Goal: Task Accomplishment & Management: Manage account settings

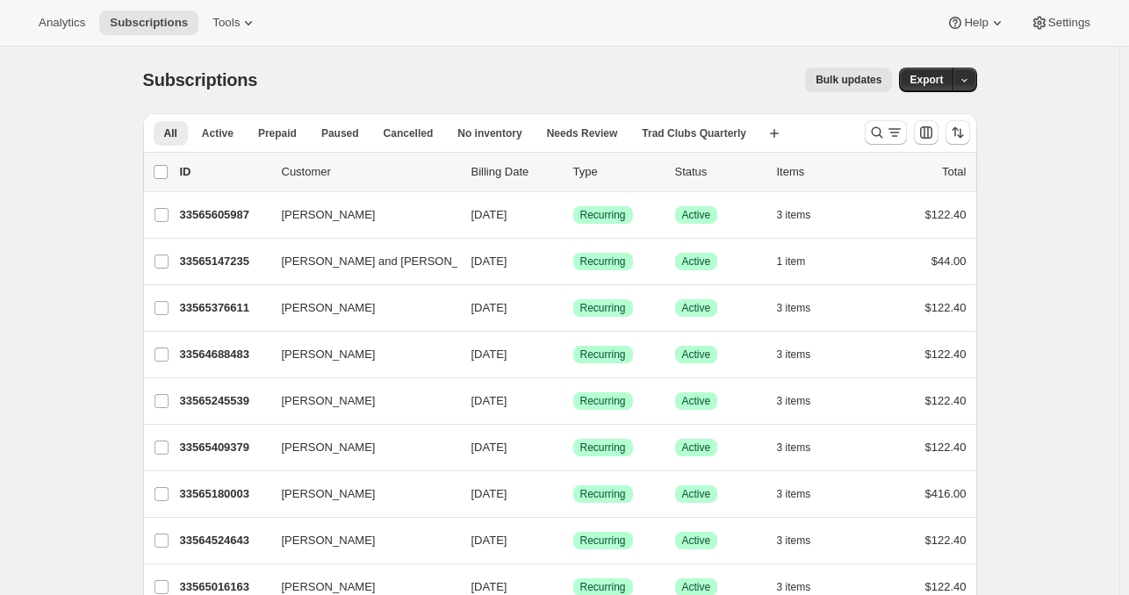
click at [1068, 8] on div "Analytics Subscriptions Tools Help Settings" at bounding box center [564, 23] width 1129 height 47
click at [1064, 20] on span "Settings" at bounding box center [1069, 23] width 42 height 14
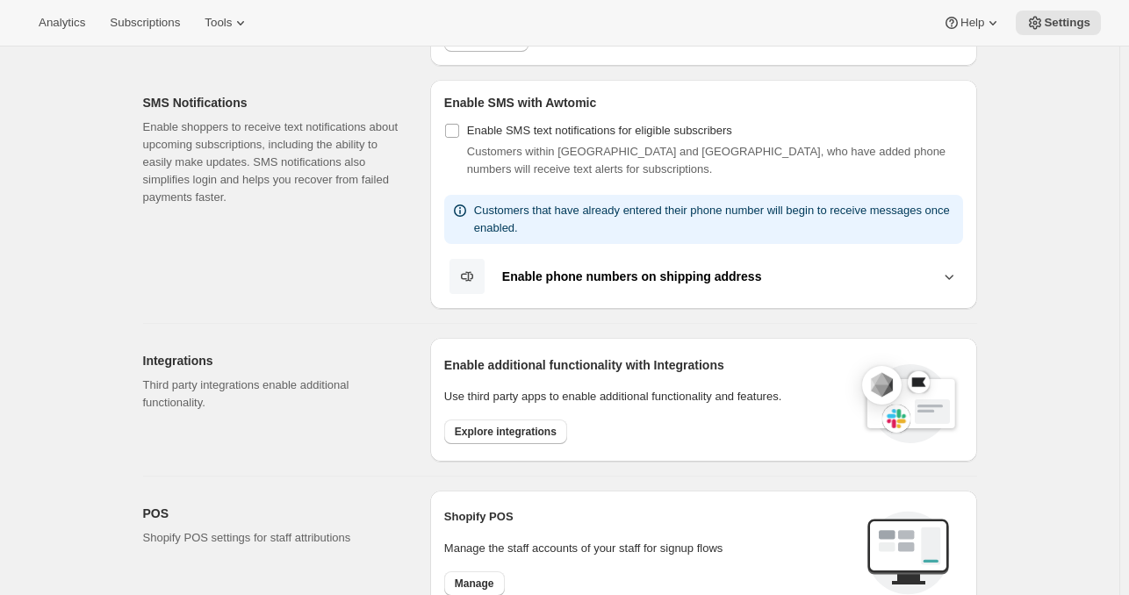
scroll to position [313, 0]
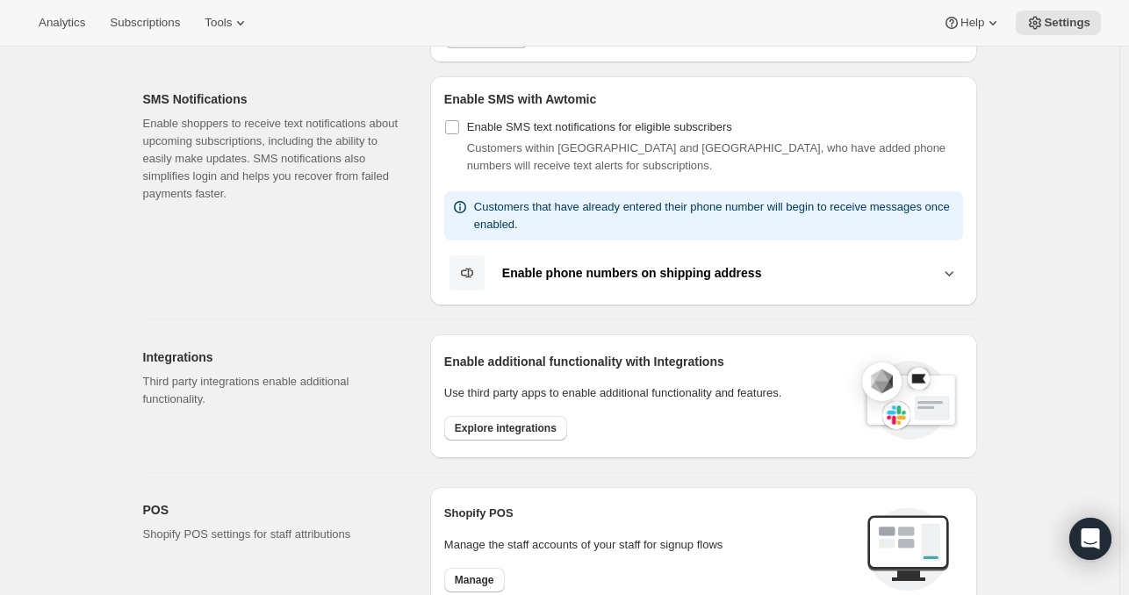
click at [962, 270] on button "Enable phone numbers on shipping address" at bounding box center [703, 273] width 519 height 37
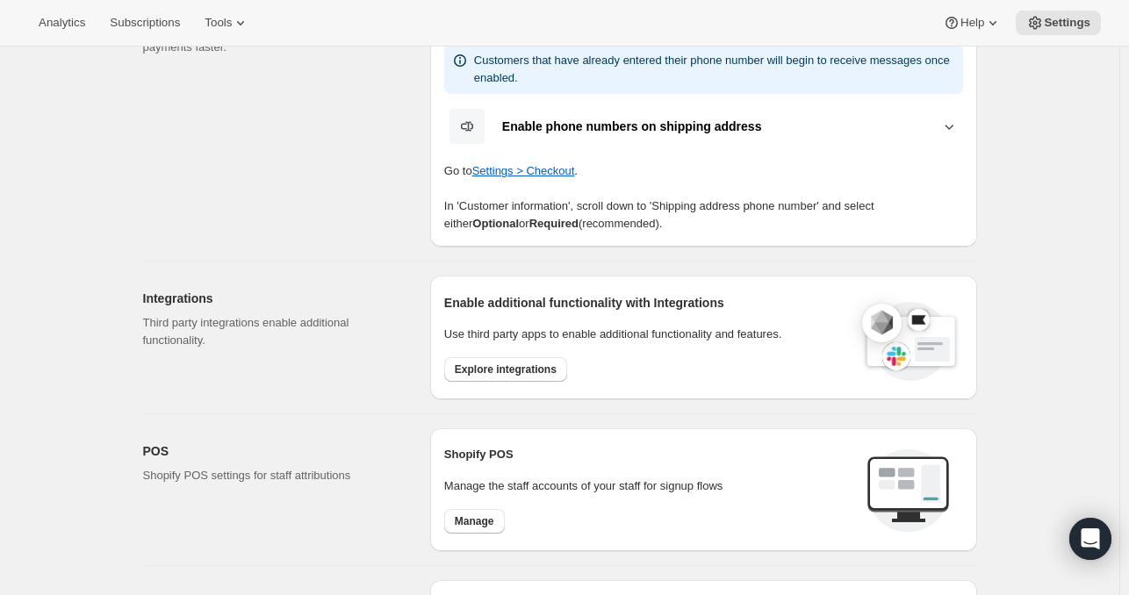
scroll to position [0, 0]
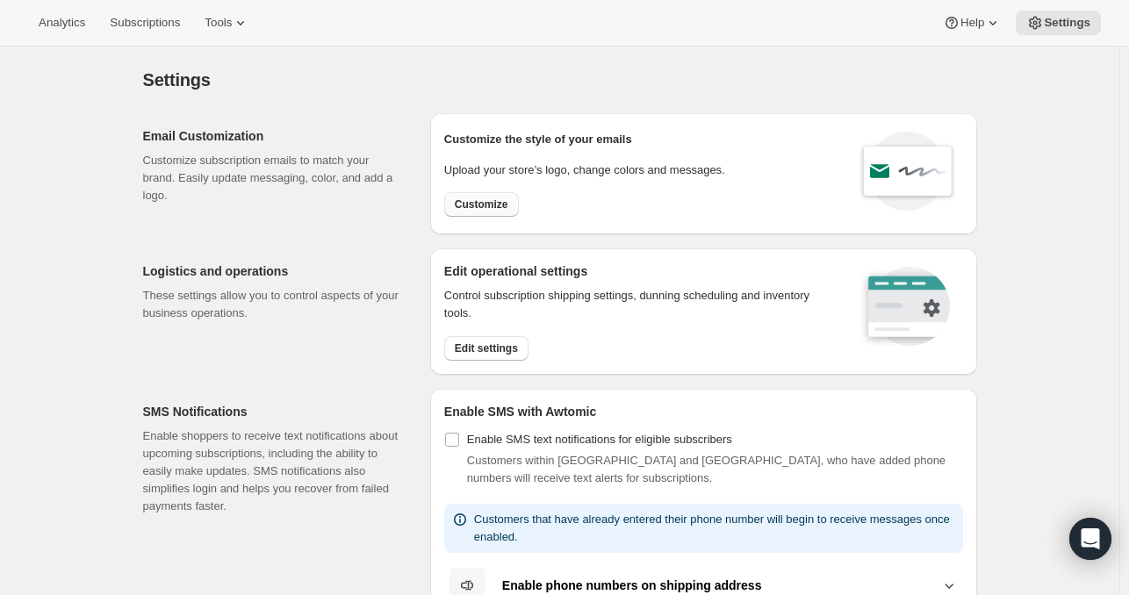
click at [501, 200] on span "Customize" at bounding box center [482, 205] width 54 height 14
select select "subscriptionMessage"
select select "5"
select select "15"
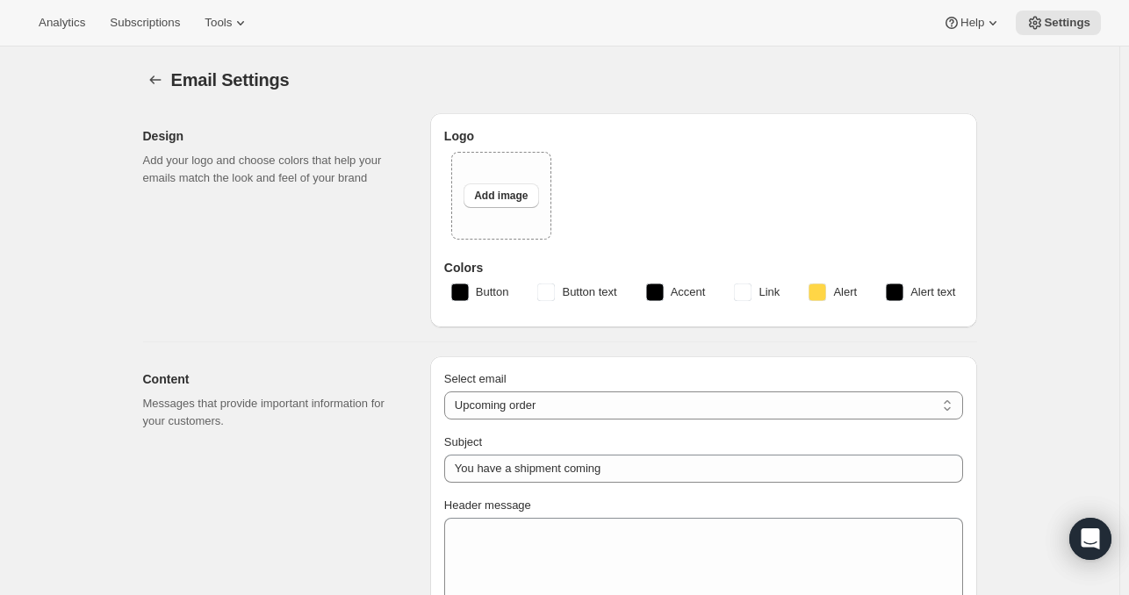
type input "Your next Clif Family Winery shipment is coming soon!"
type textarea "Your next shipment is processing soon! If this is your first time interacting w…"
select select "7"
select select "10"
type input "Clif Family Winery"
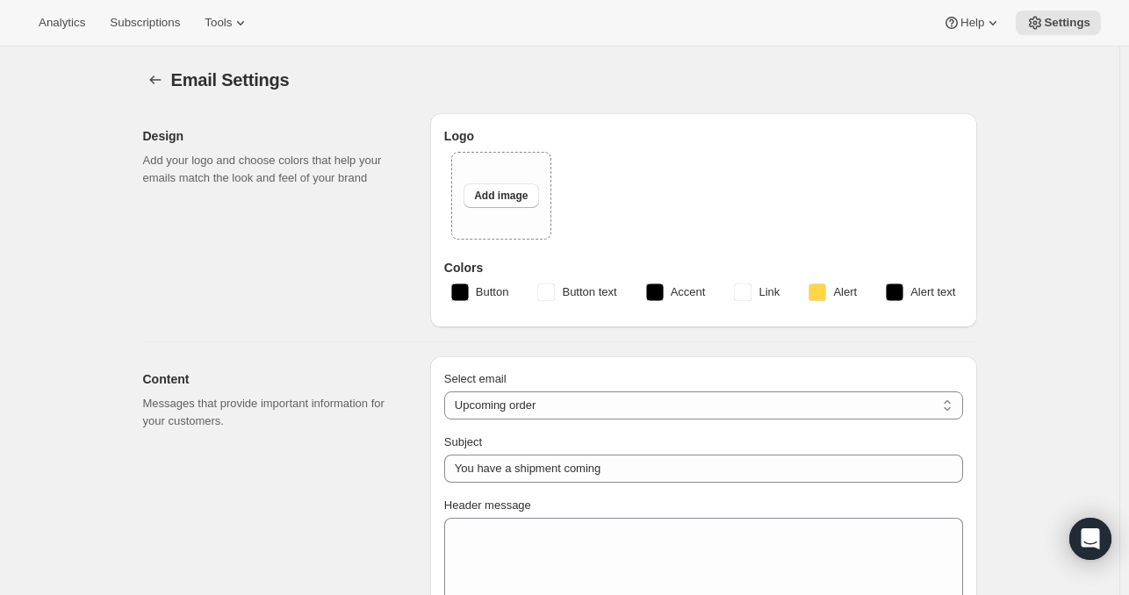
checkbox input "false"
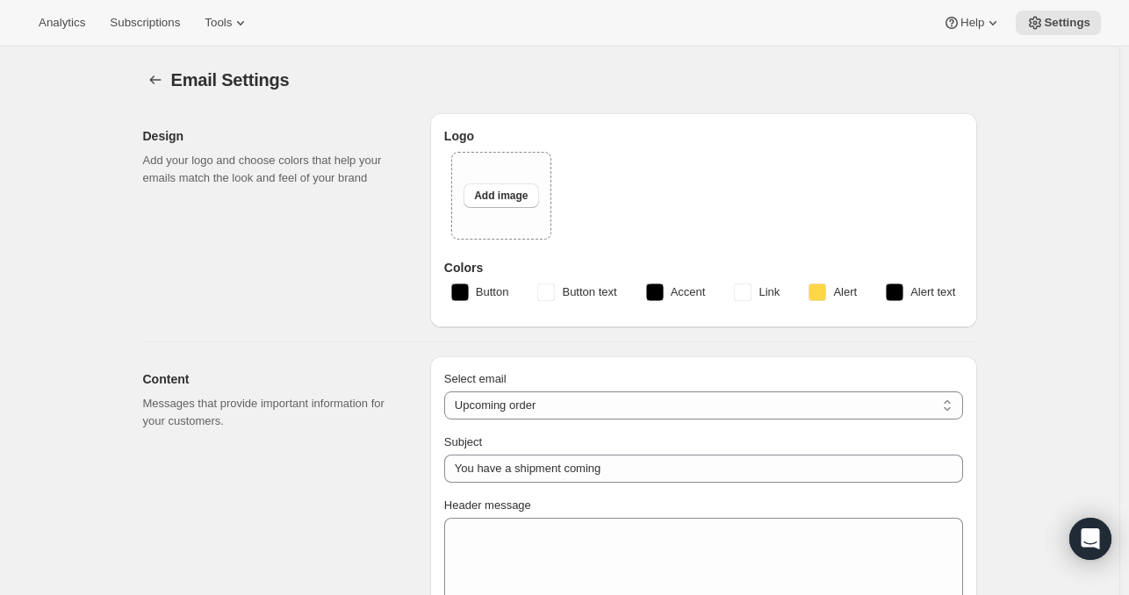
checkbox input "false"
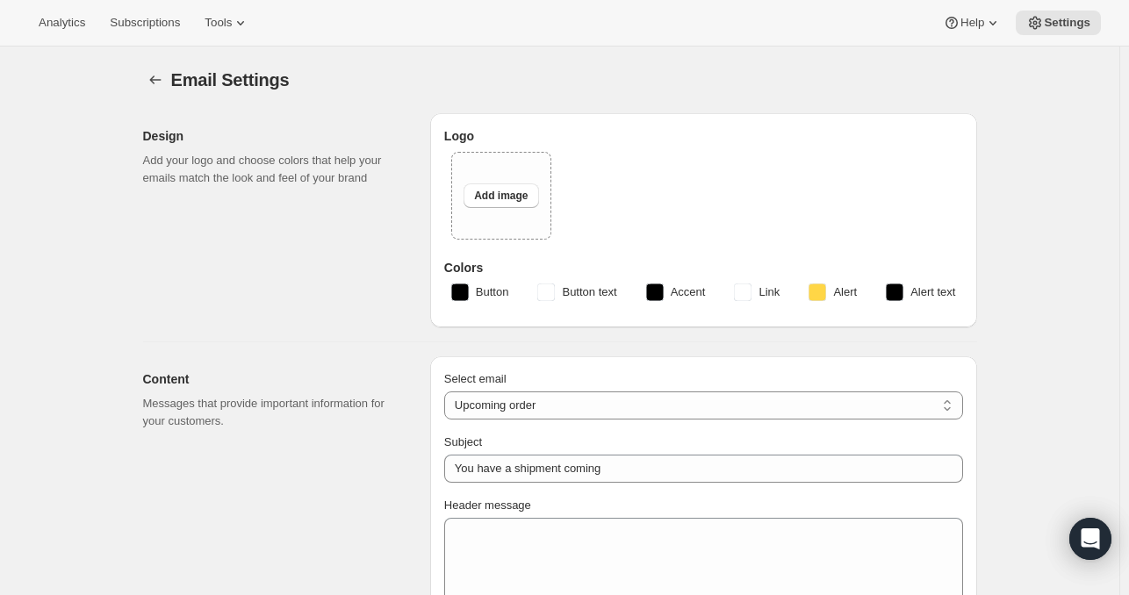
type input "[PERSON_NAME][EMAIL_ADDRESS][DOMAIN_NAME]"
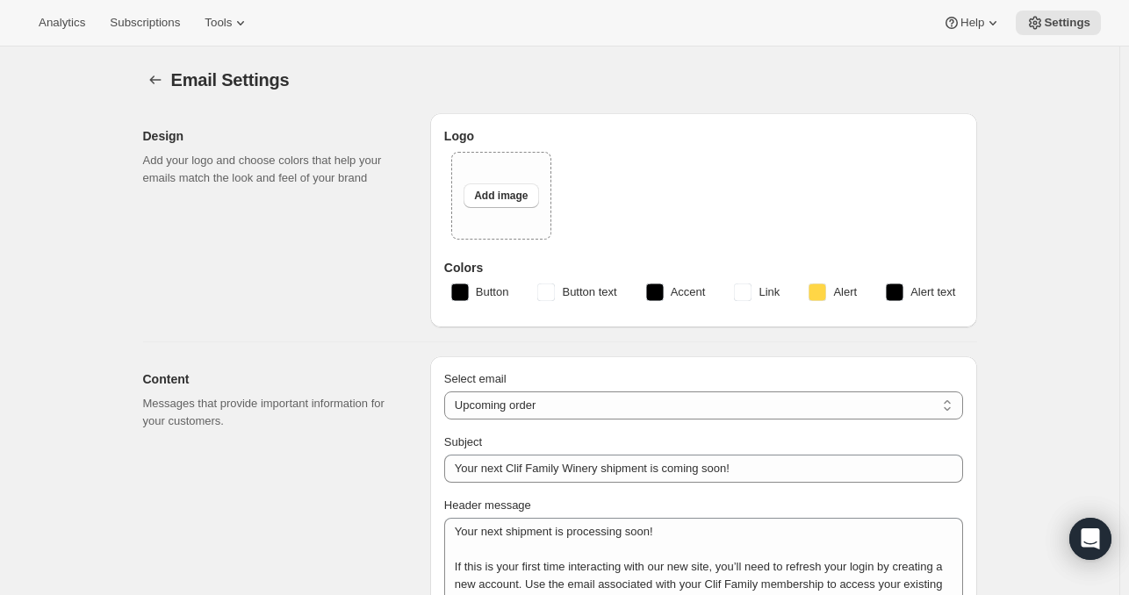
checkbox input "true"
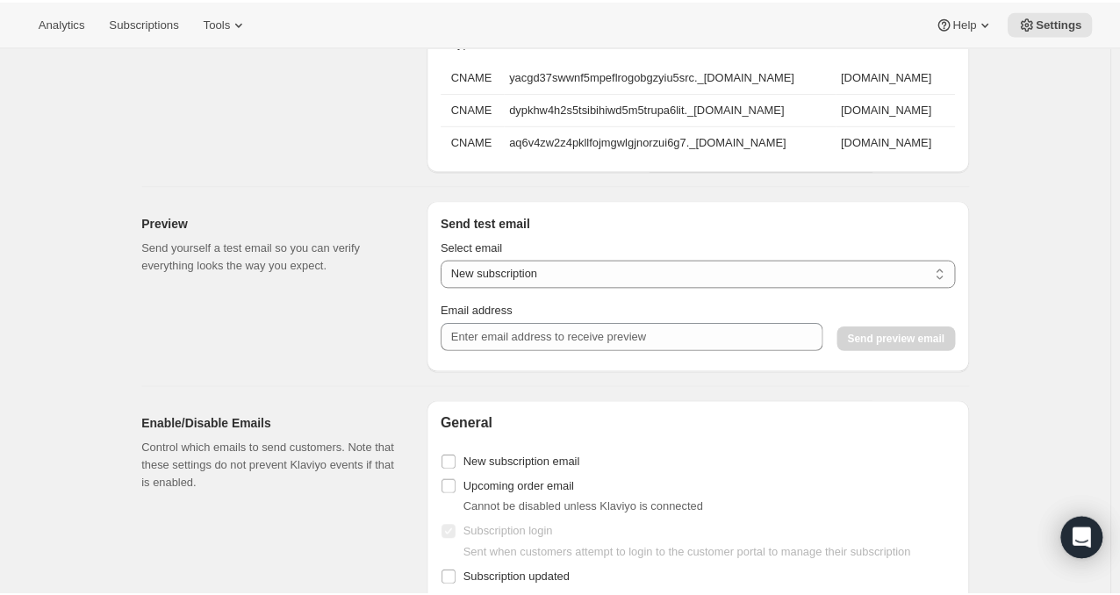
scroll to position [1588, 0]
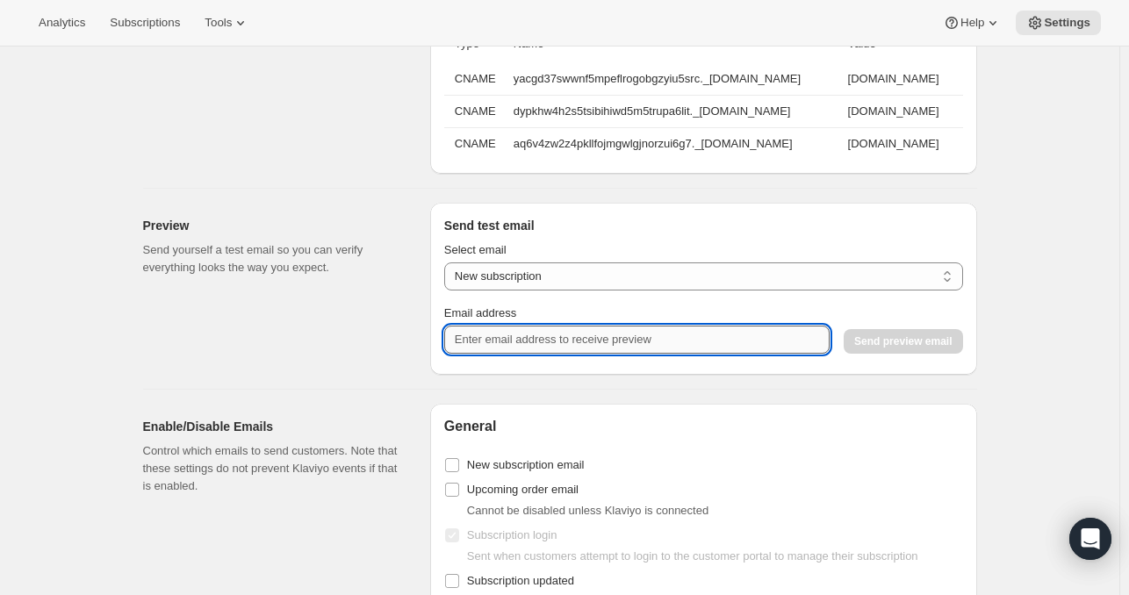
click at [717, 352] on input "Email address" at bounding box center [636, 340] width 385 height 28
type input "[EMAIL_ADDRESS][DOMAIN_NAME]"
click at [904, 354] on button "Send preview email" at bounding box center [903, 341] width 119 height 25
